Goal: Check status: Check status

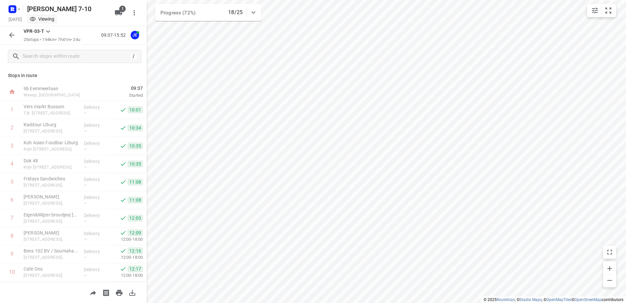
scroll to position [287, 0]
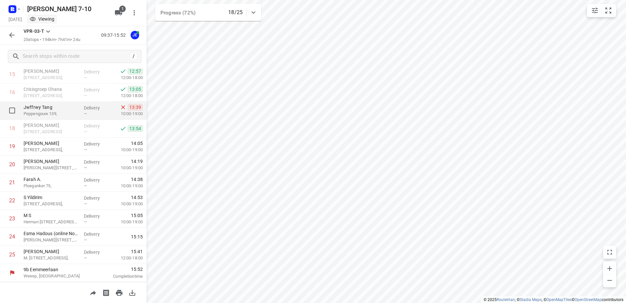
click at [93, 110] on p "Delivery" at bounding box center [96, 107] width 24 height 7
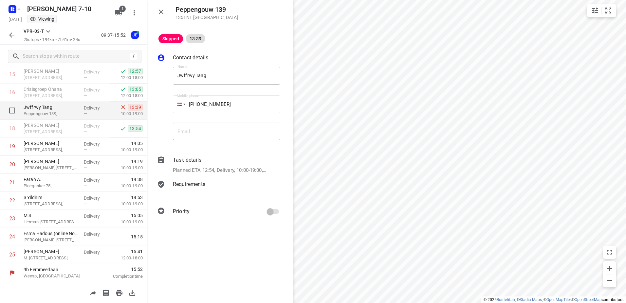
click at [94, 110] on p "Delivery" at bounding box center [96, 107] width 24 height 7
click at [160, 12] on icon "button" at bounding box center [161, 11] width 5 height 5
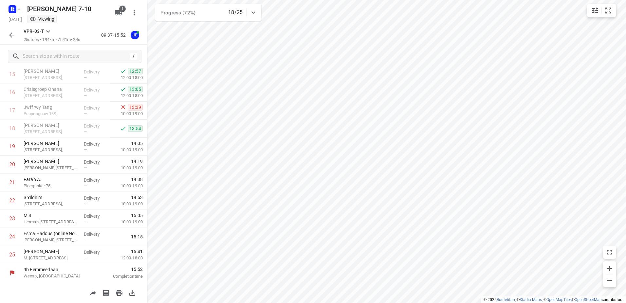
click at [10, 31] on button "button" at bounding box center [11, 34] width 13 height 13
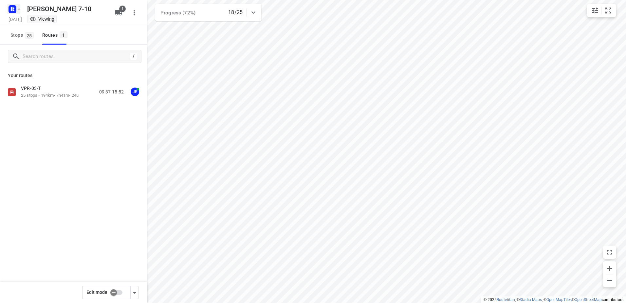
click at [17, 9] on icon "button" at bounding box center [18, 9] width 5 height 5
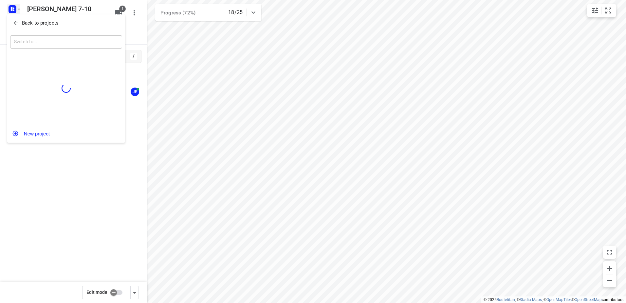
click at [51, 21] on p "Back to projects" at bounding box center [40, 23] width 37 height 8
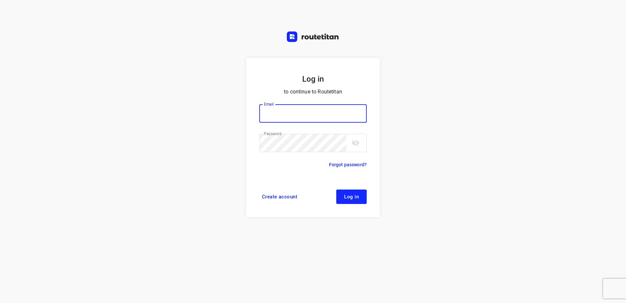
type input "horeca@kaddour.nl"
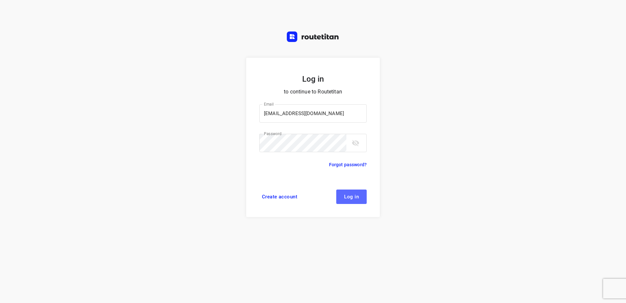
click at [347, 194] on span "Log in" at bounding box center [351, 196] width 15 height 5
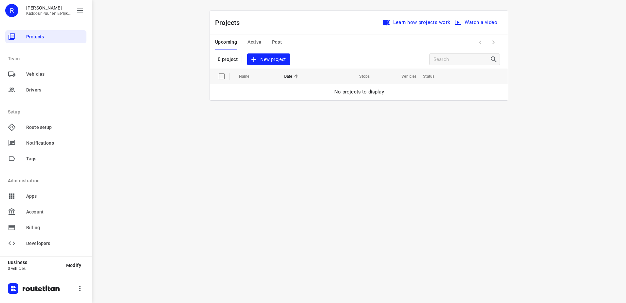
click at [285, 43] on div "Upcoming Active Past" at bounding box center [253, 42] width 77 height 16
click at [283, 43] on div "Upcoming Active Past" at bounding box center [253, 42] width 77 height 16
drag, startPoint x: 283, startPoint y: 43, endPoint x: 276, endPoint y: 43, distance: 7.2
click at [276, 43] on span "Past" at bounding box center [277, 42] width 10 height 8
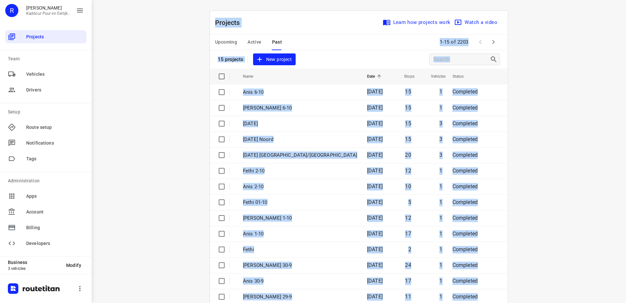
click at [505, 66] on div "Projects Learn how projects work Watch a video 15 projects New project" at bounding box center [359, 40] width 298 height 58
click at [491, 46] on icon "button" at bounding box center [493, 42] width 8 height 8
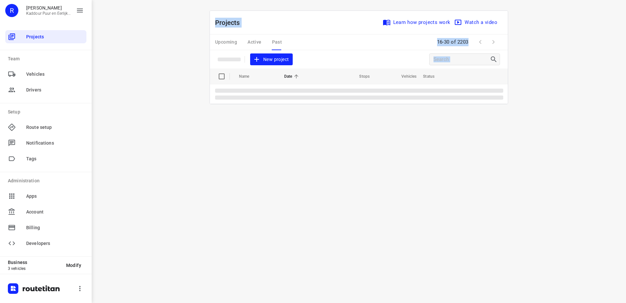
click at [353, 45] on div "Upcoming Active Past 16-30 of 2203" at bounding box center [359, 42] width 298 height 16
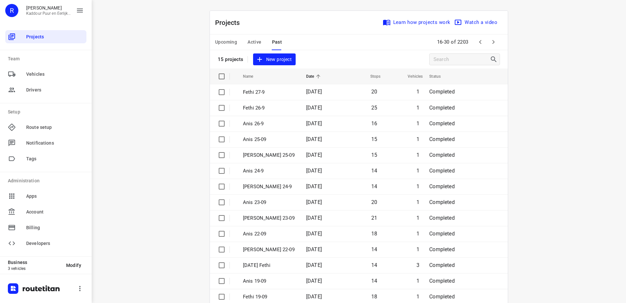
scroll to position [28, 0]
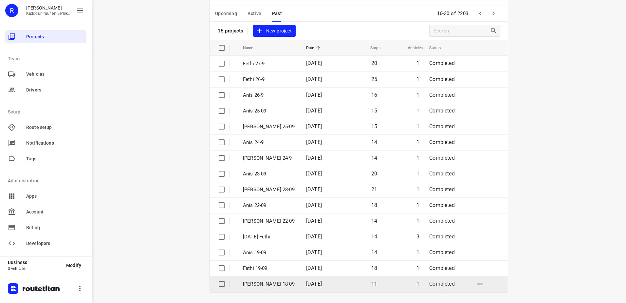
click at [375, 286] on td "11" at bounding box center [361, 284] width 41 height 16
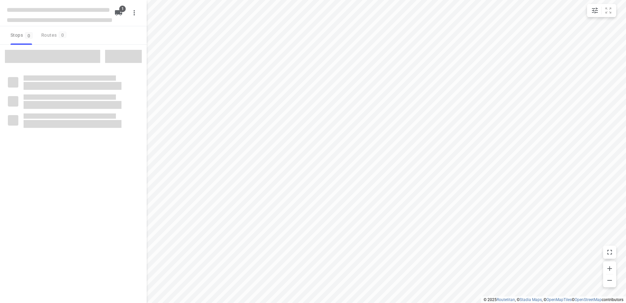
type input "distance"
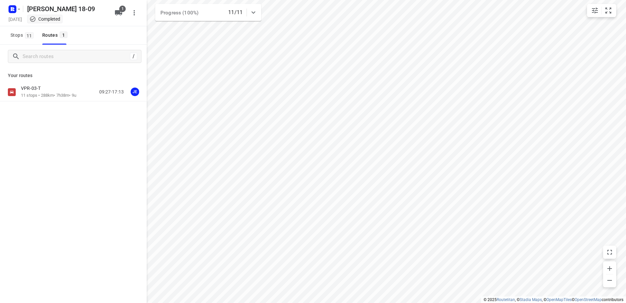
click at [50, 97] on p "11 stops • 288km • 7h38m • 9u" at bounding box center [48, 95] width 55 height 6
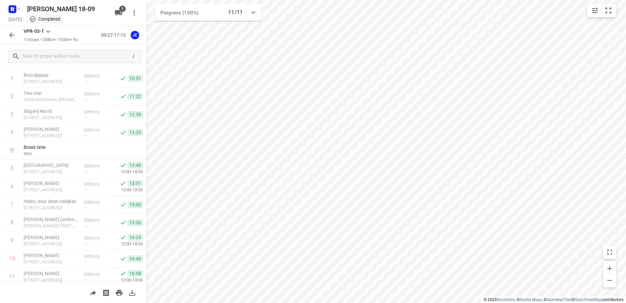
scroll to position [53, 0]
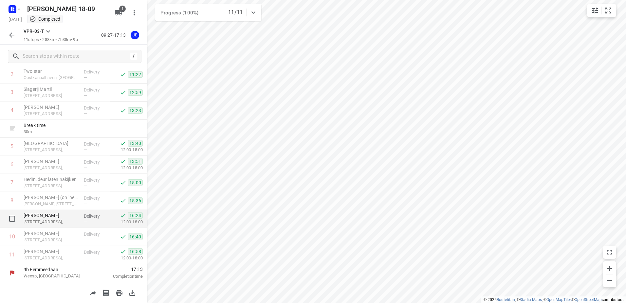
click at [72, 220] on p "[STREET_ADDRESS]," at bounding box center [51, 221] width 55 height 7
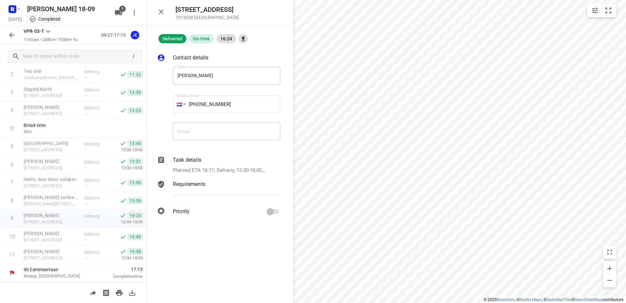
click at [243, 245] on div "Delivered On-time 16:24 Contact details Name [PERSON_NAME] Name Mobile phone [P…" at bounding box center [220, 164] width 147 height 276
click at [251, 238] on div "Delivered On-time 16:24 Contact details Name [PERSON_NAME] Name Mobile phone [P…" at bounding box center [220, 164] width 147 height 276
